Goal: Use online tool/utility: Utilize a website feature to perform a specific function

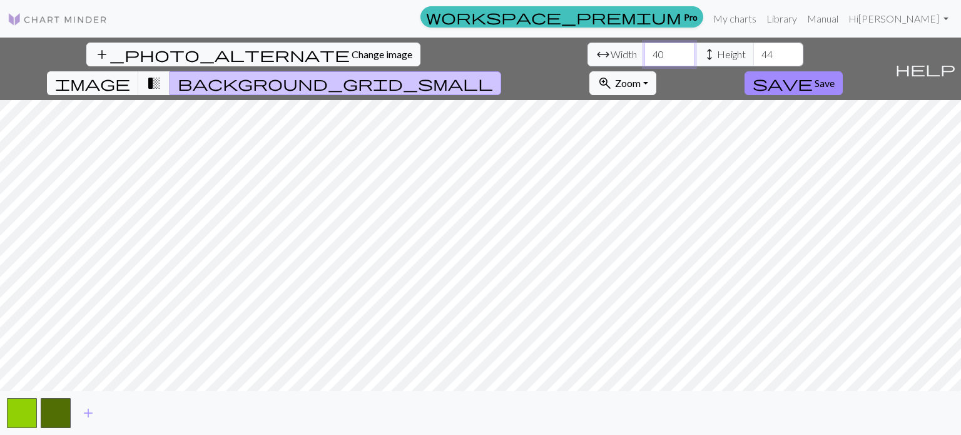
drag, startPoint x: 295, startPoint y: 59, endPoint x: 248, endPoint y: 38, distance: 52.1
click at [248, 38] on div "add_photo_alternate Change image arrow_range Width 40 height Height 44 image tr…" at bounding box center [444, 69] width 889 height 63
type input "15"
drag, startPoint x: 413, startPoint y: 56, endPoint x: 345, endPoint y: 58, distance: 68.2
click at [587, 58] on div "arrow_range Width 15 height Height 44" at bounding box center [695, 55] width 216 height 24
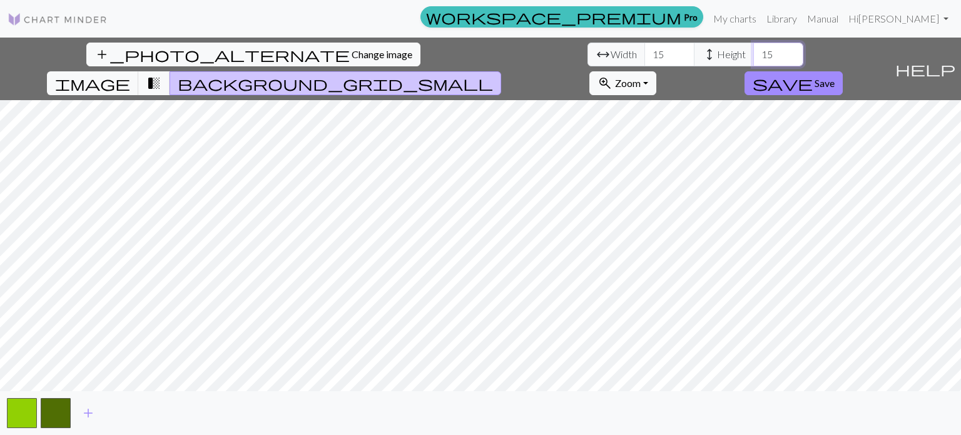
type input "15"
click at [656, 71] on button "zoom_in Zoom Zoom" at bounding box center [622, 83] width 67 height 24
click at [689, 101] on button "Fit all" at bounding box center [639, 111] width 99 height 20
click at [656, 71] on button "zoom_in Zoom Zoom" at bounding box center [622, 83] width 67 height 24
click at [689, 121] on button "Fit width" at bounding box center [639, 131] width 99 height 20
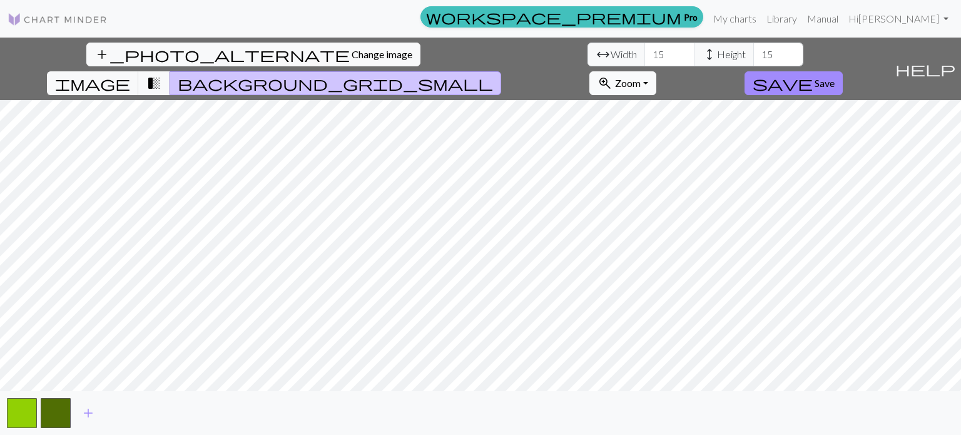
click at [656, 71] on button "zoom_in Zoom Zoom" at bounding box center [622, 83] width 67 height 24
click at [689, 171] on button "50%" at bounding box center [639, 181] width 99 height 20
click at [843, 18] on link "Manual" at bounding box center [822, 18] width 41 height 25
